Goal: Transaction & Acquisition: Purchase product/service

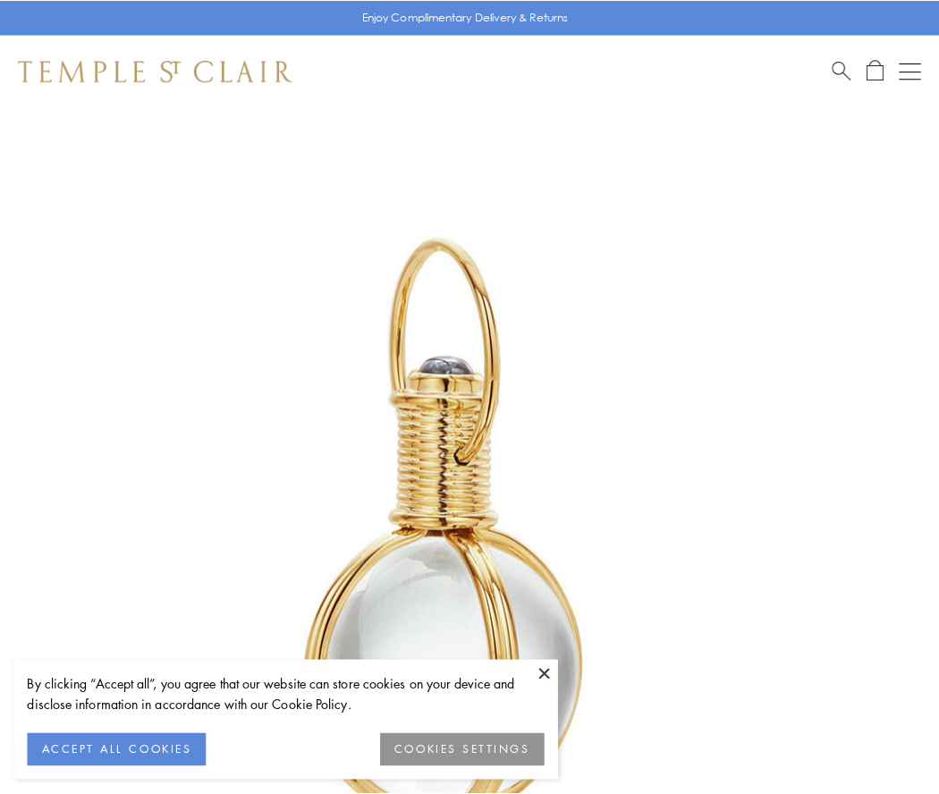
scroll to position [467, 0]
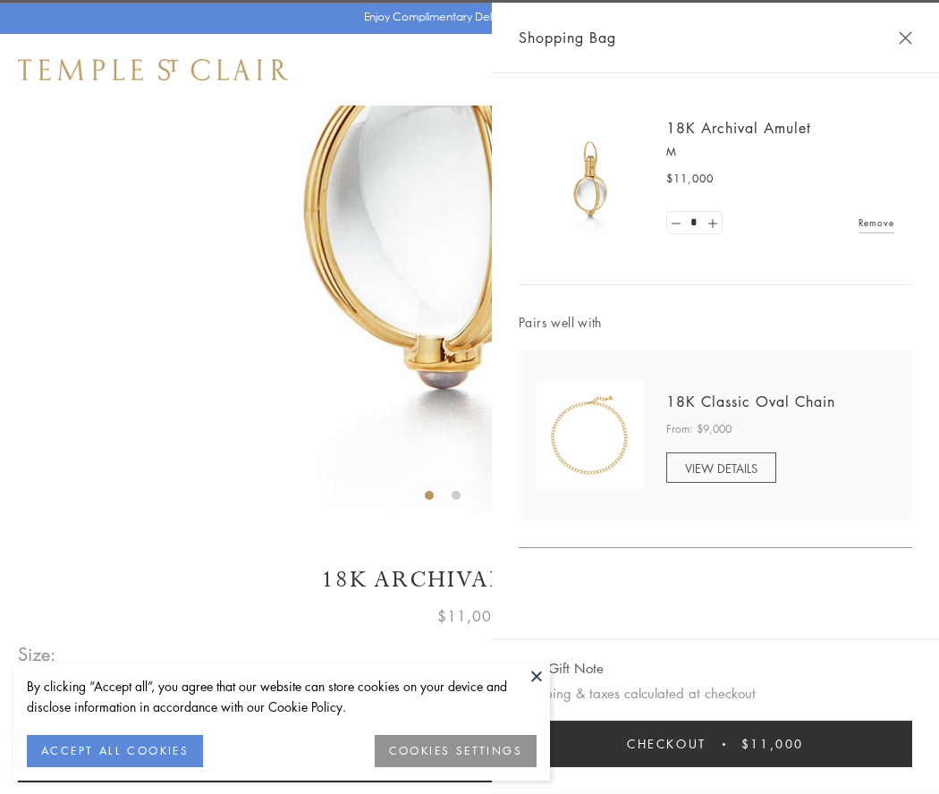
click at [715, 744] on button "Checkout $11,000" at bounding box center [716, 744] width 394 height 47
